Goal: Register for event/course

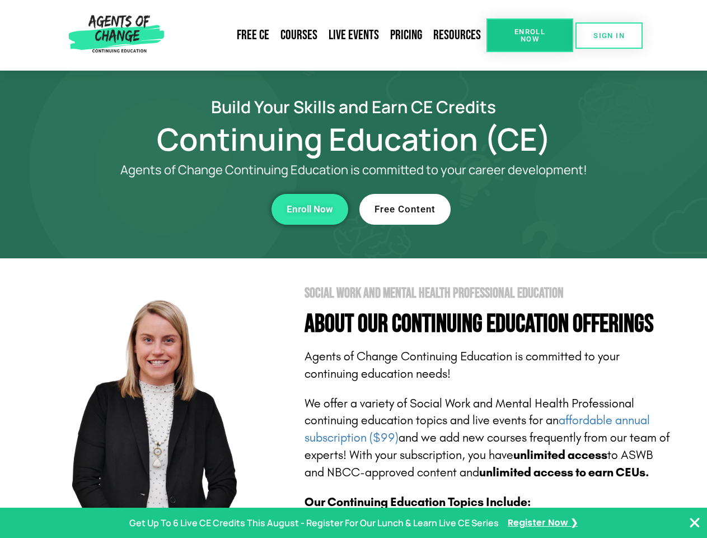
click at [353, 269] on section "Social Work and Mental Health Professional Education About Our Continuing Educa…" at bounding box center [353, 493] width 707 height 470
click at [530, 35] on span "Enroll Now" at bounding box center [530, 35] width 51 height 15
click at [609, 35] on span "SIGN IN" at bounding box center [609, 35] width 31 height 7
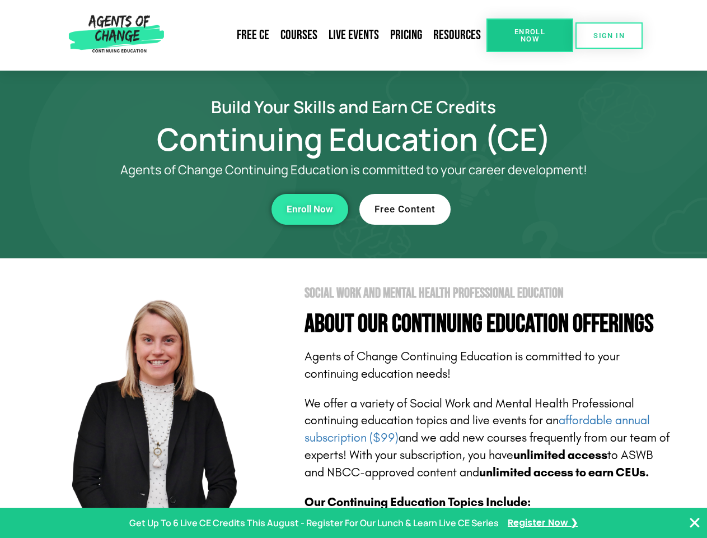
click at [194, 209] on div "Enroll Now" at bounding box center [194, 209] width 308 height 31
click at [310, 209] on span "Enroll Now" at bounding box center [310, 209] width 46 height 10
click at [514, 209] on div "Free Content" at bounding box center [514, 209] width 308 height 31
